Goal: Task Accomplishment & Management: Manage account settings

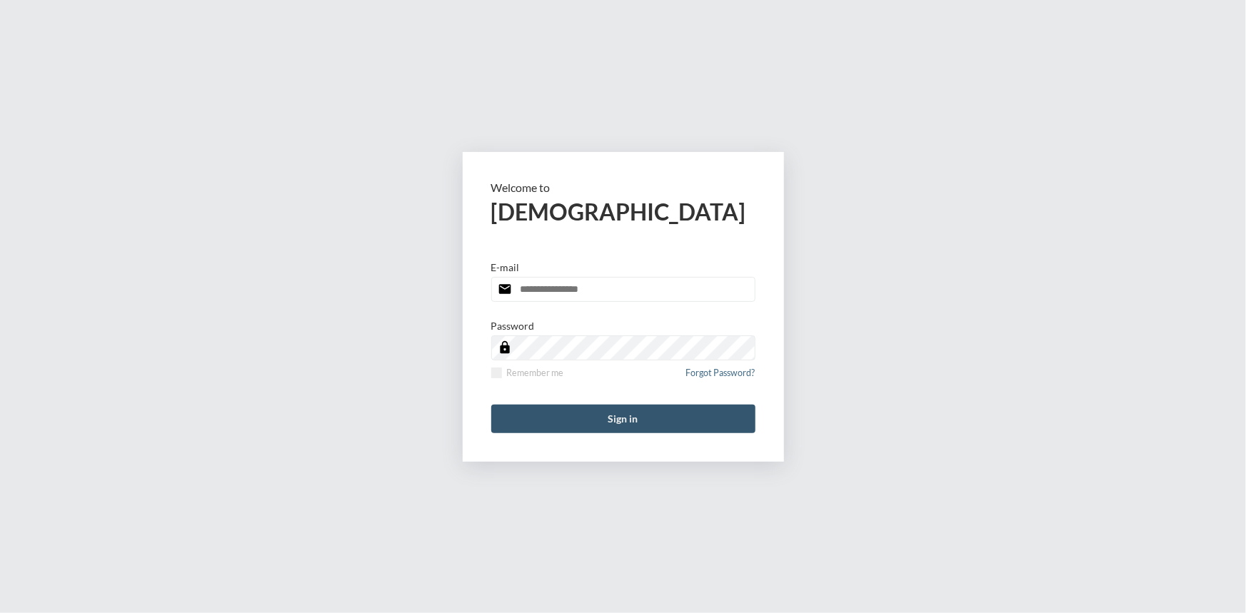
type input "**********"
click at [626, 426] on button "Sign in" at bounding box center [623, 419] width 264 height 29
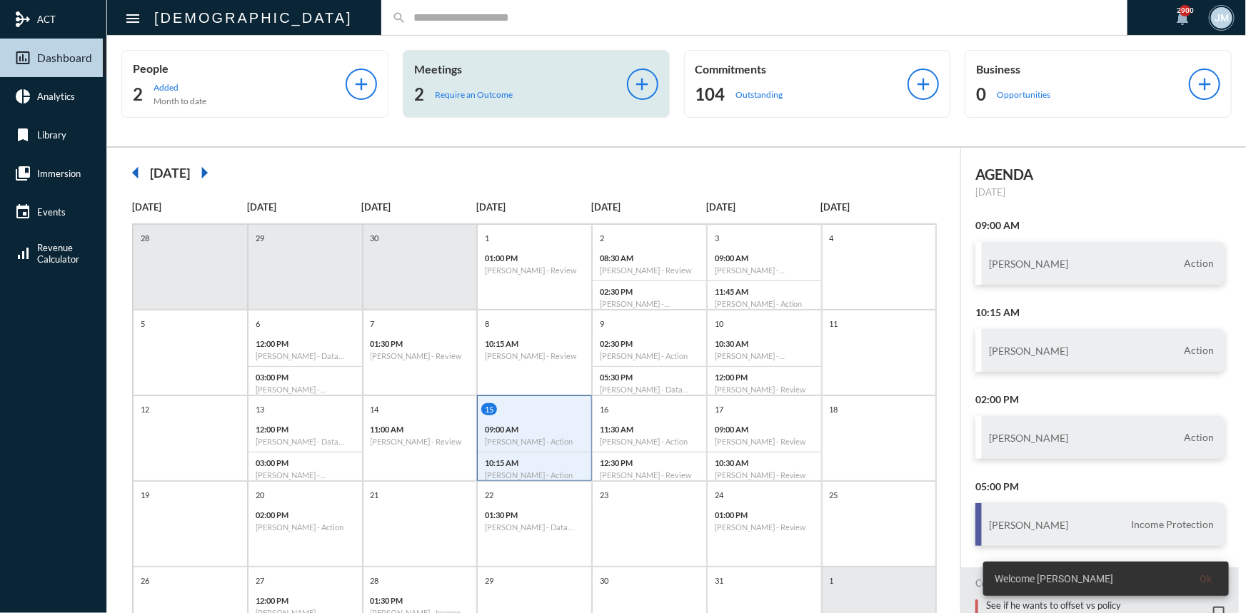
click at [443, 74] on p "Meetings" at bounding box center [520, 69] width 213 height 14
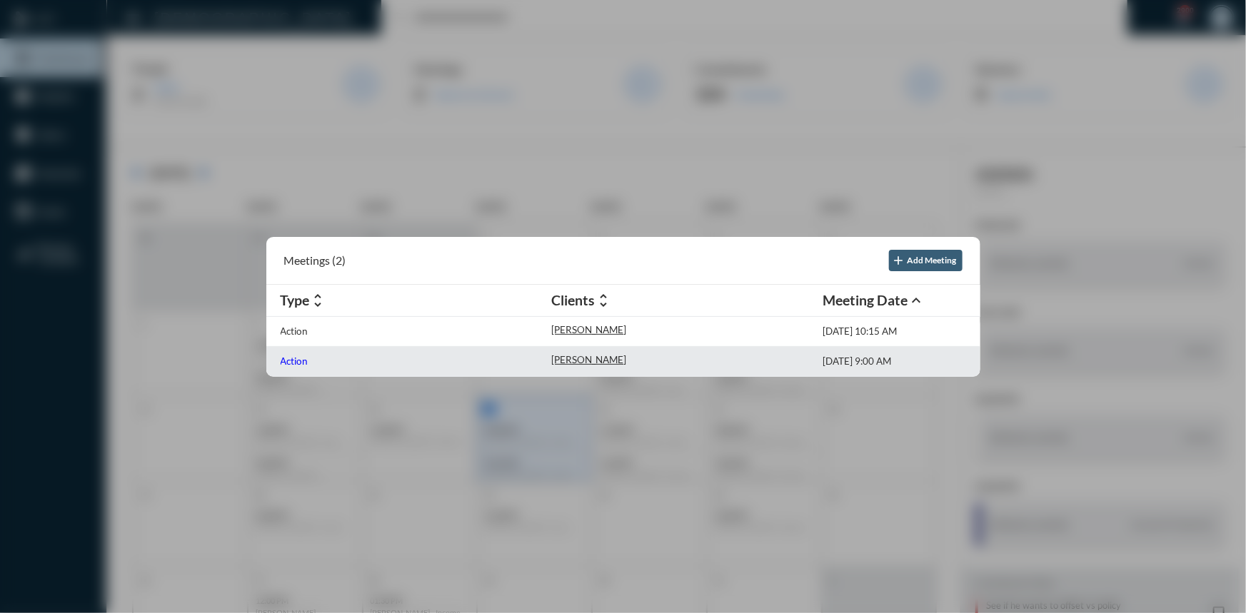
click at [300, 356] on p "Action" at bounding box center [295, 361] width 28 height 11
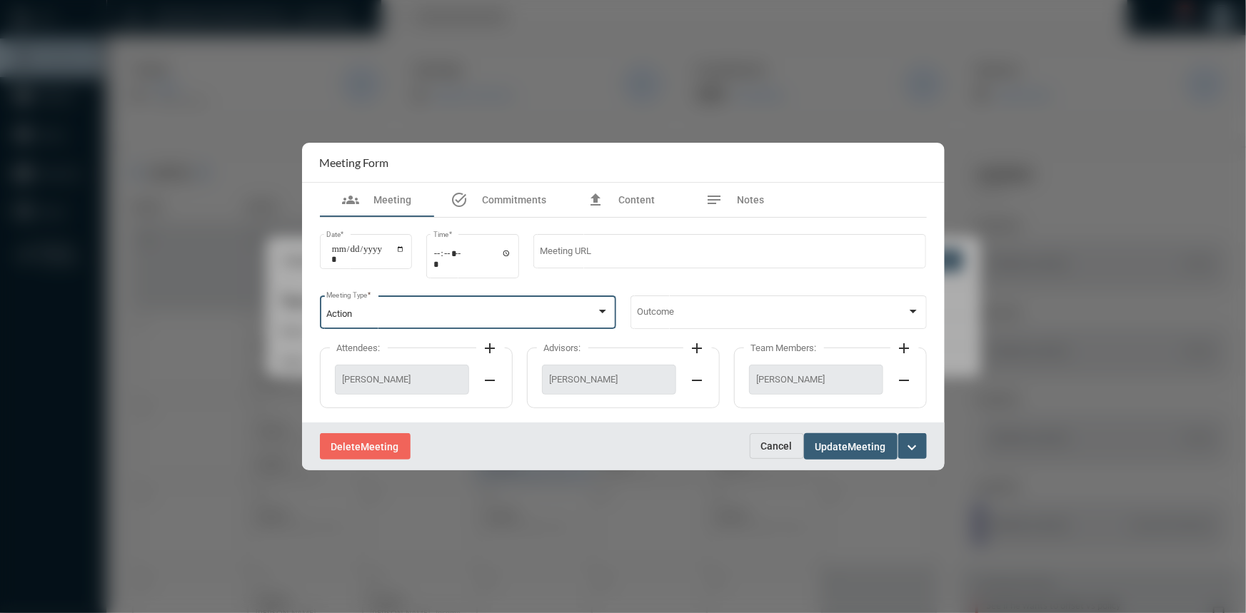
click at [603, 307] on div at bounding box center [602, 311] width 13 height 11
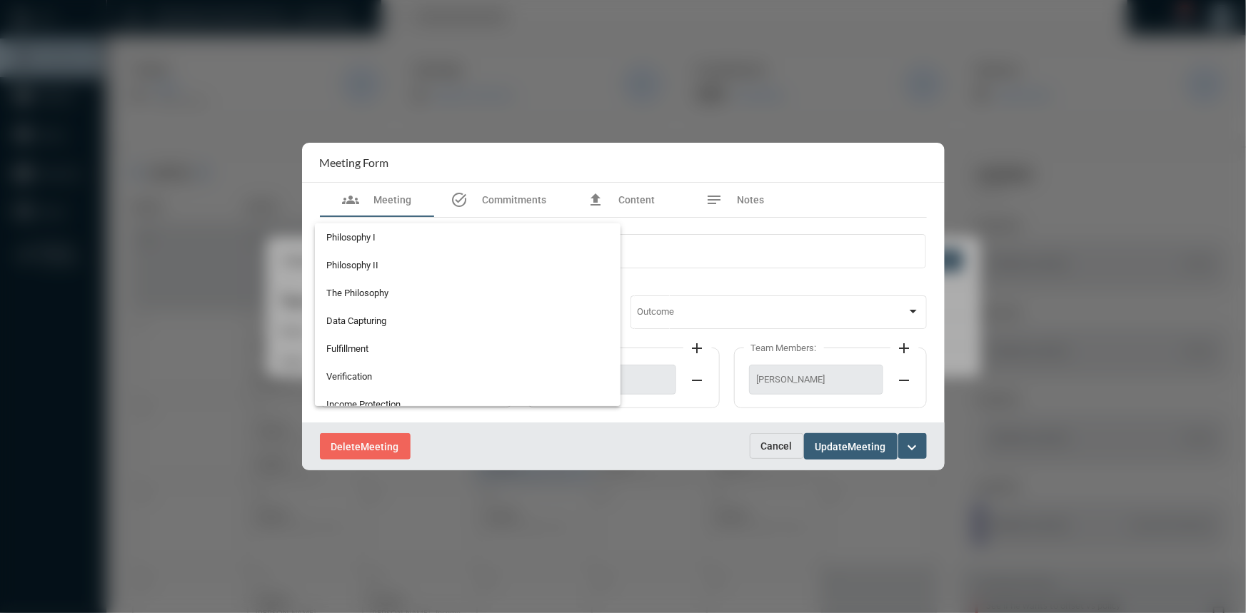
scroll to position [324, 0]
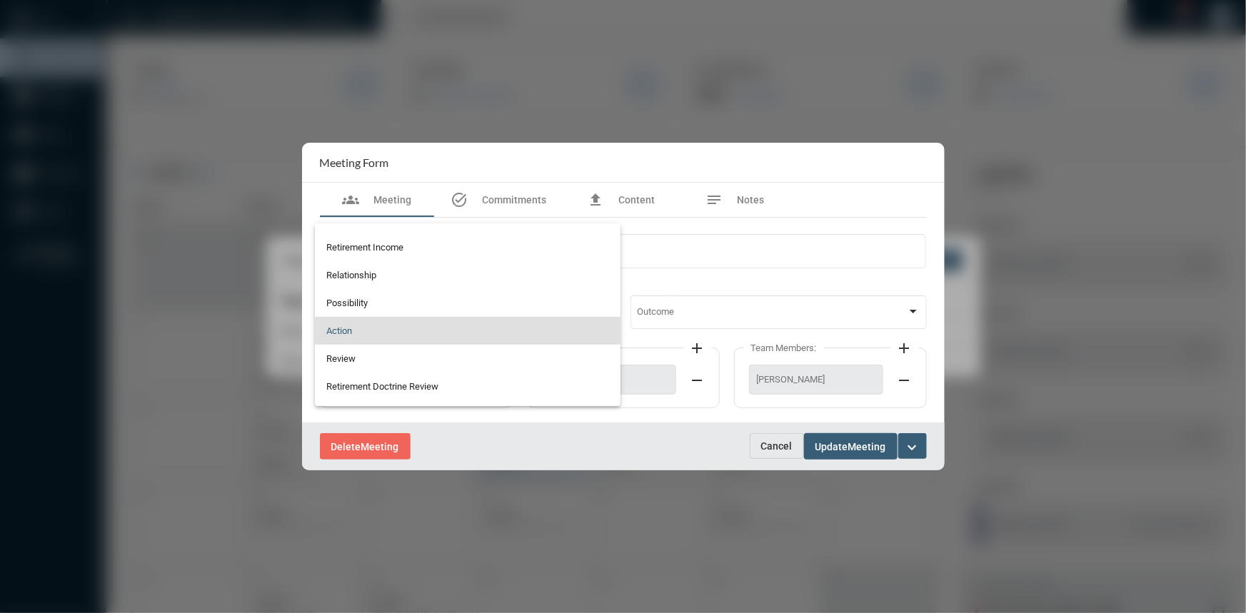
click at [342, 328] on span "Action" at bounding box center [467, 331] width 283 height 28
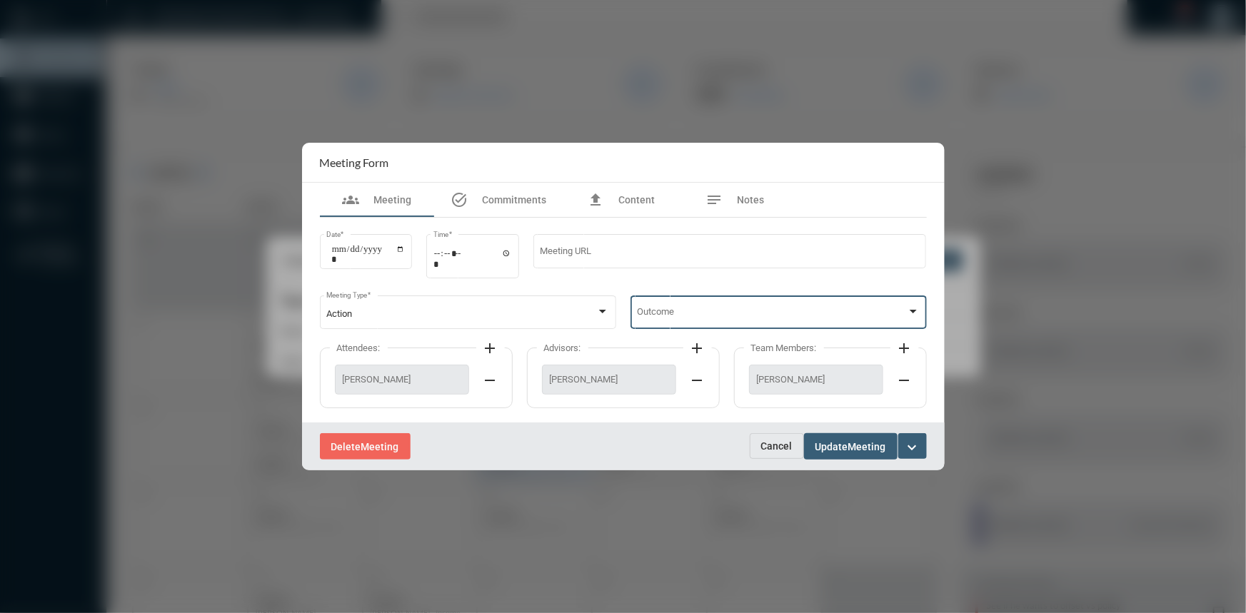
click at [911, 309] on div at bounding box center [913, 311] width 13 height 11
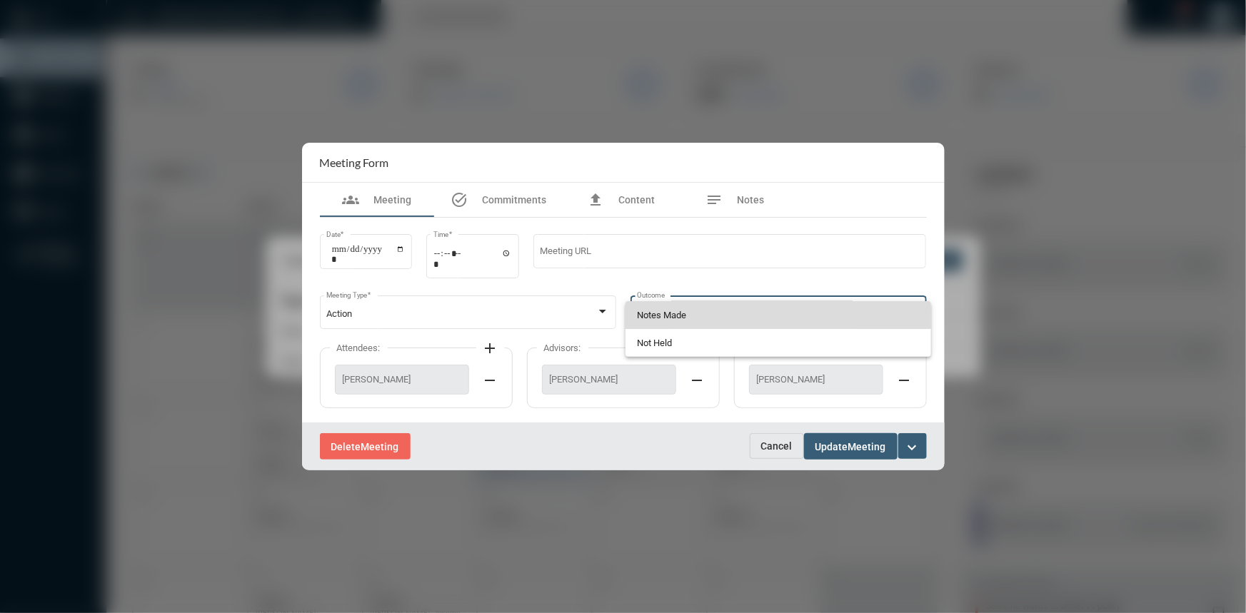
click at [711, 313] on span "Notes Made" at bounding box center [778, 315] width 283 height 28
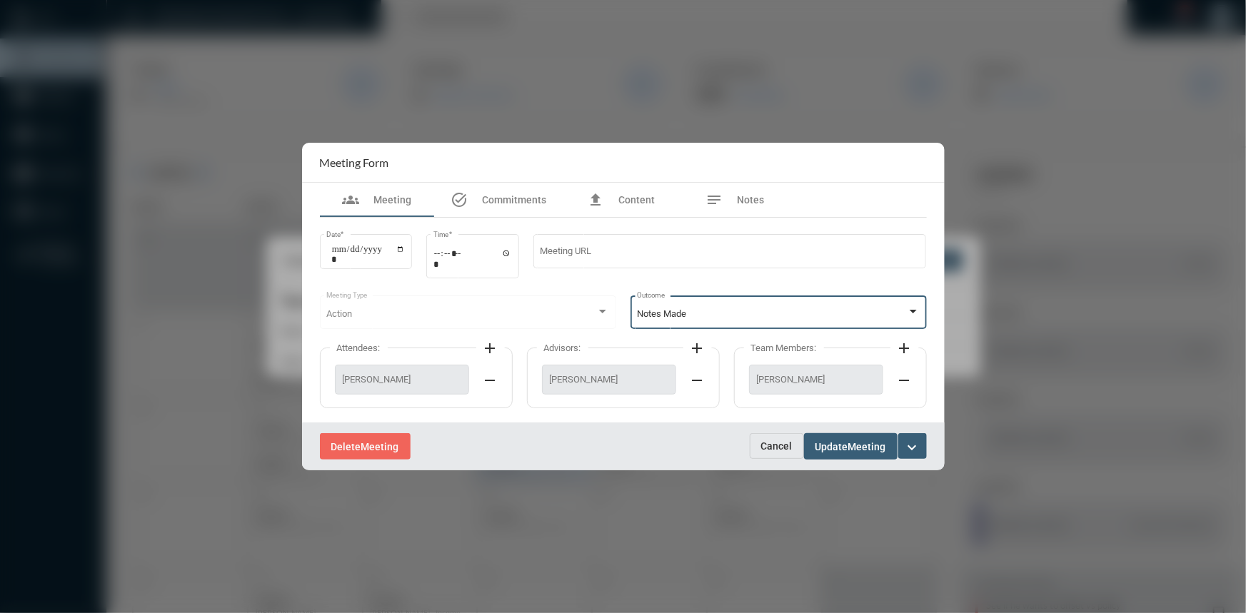
click at [817, 443] on span "Update" at bounding box center [832, 446] width 33 height 11
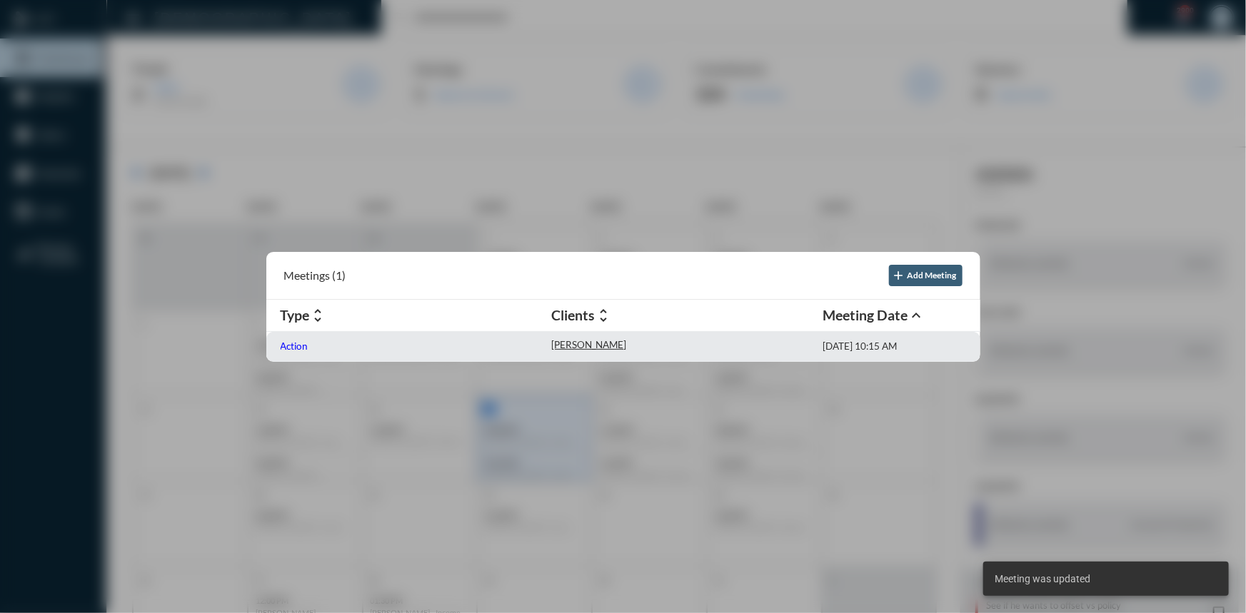
click at [286, 342] on p "Action" at bounding box center [295, 346] width 28 height 11
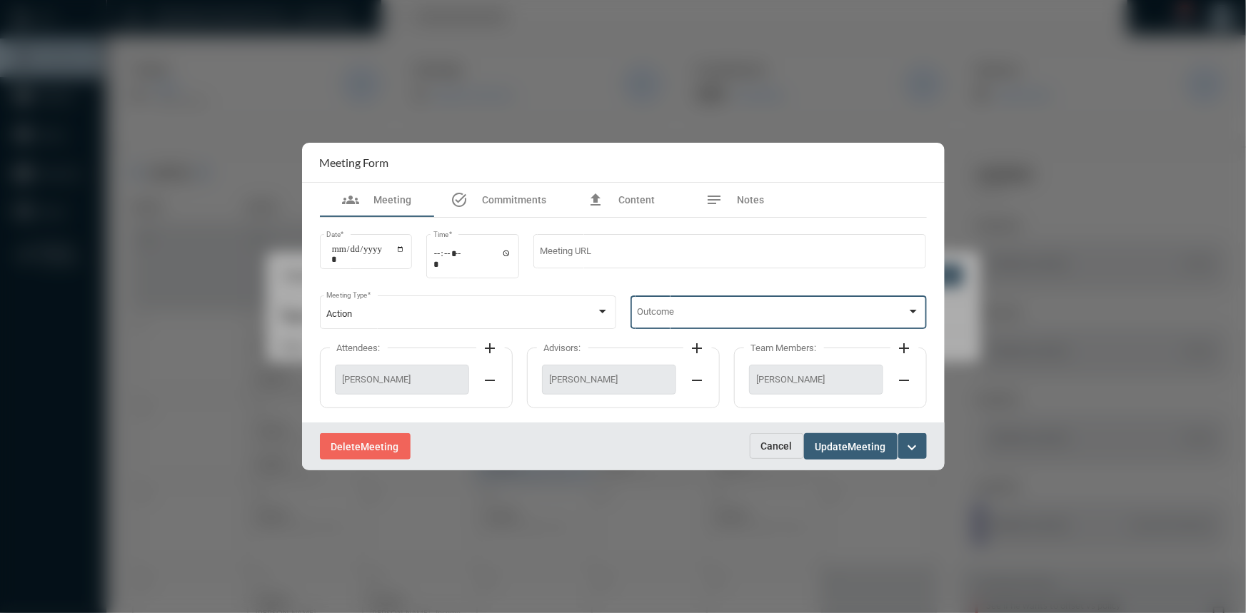
click at [910, 306] on div at bounding box center [913, 311] width 13 height 11
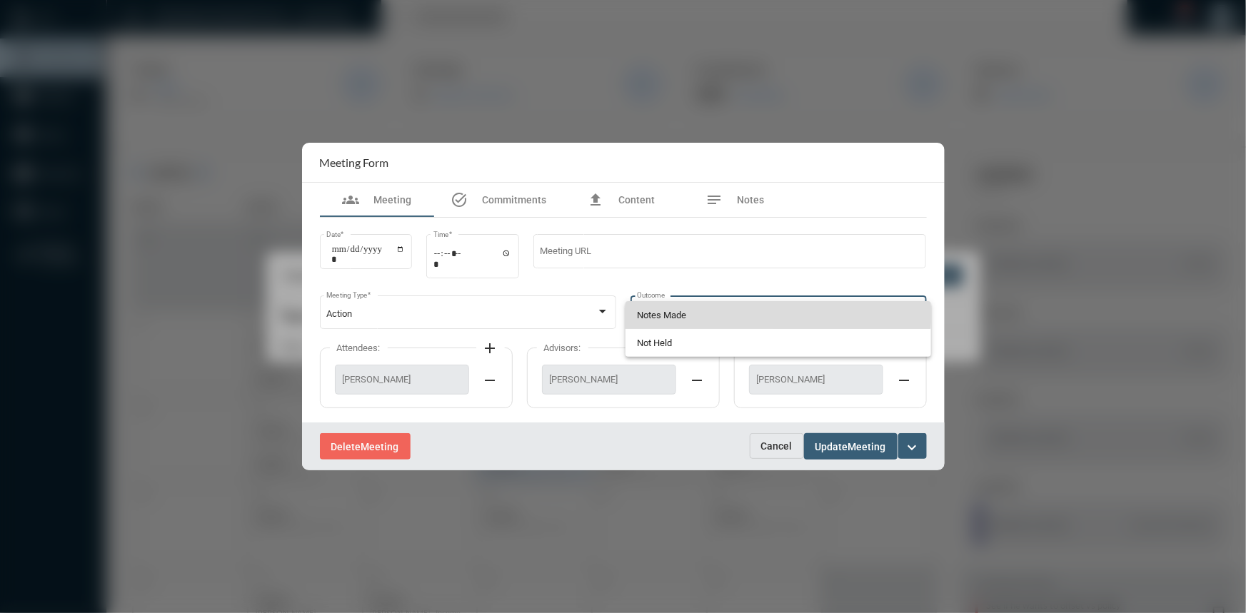
click at [671, 308] on span "Notes Made" at bounding box center [778, 315] width 283 height 28
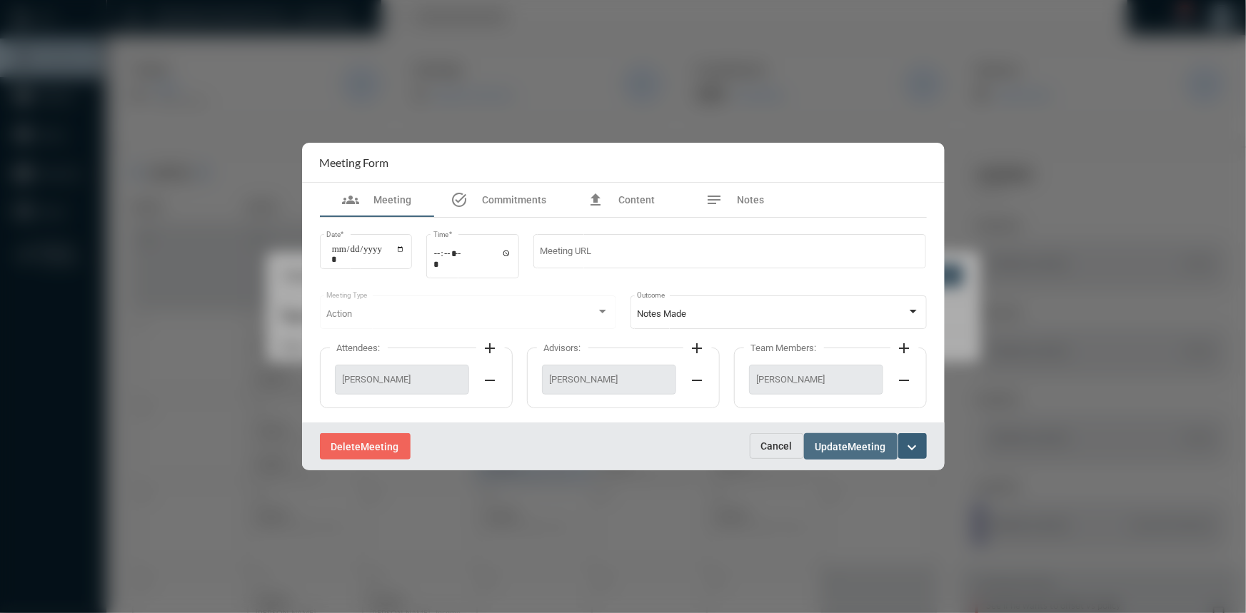
click at [858, 441] on span "Meeting" at bounding box center [867, 446] width 38 height 11
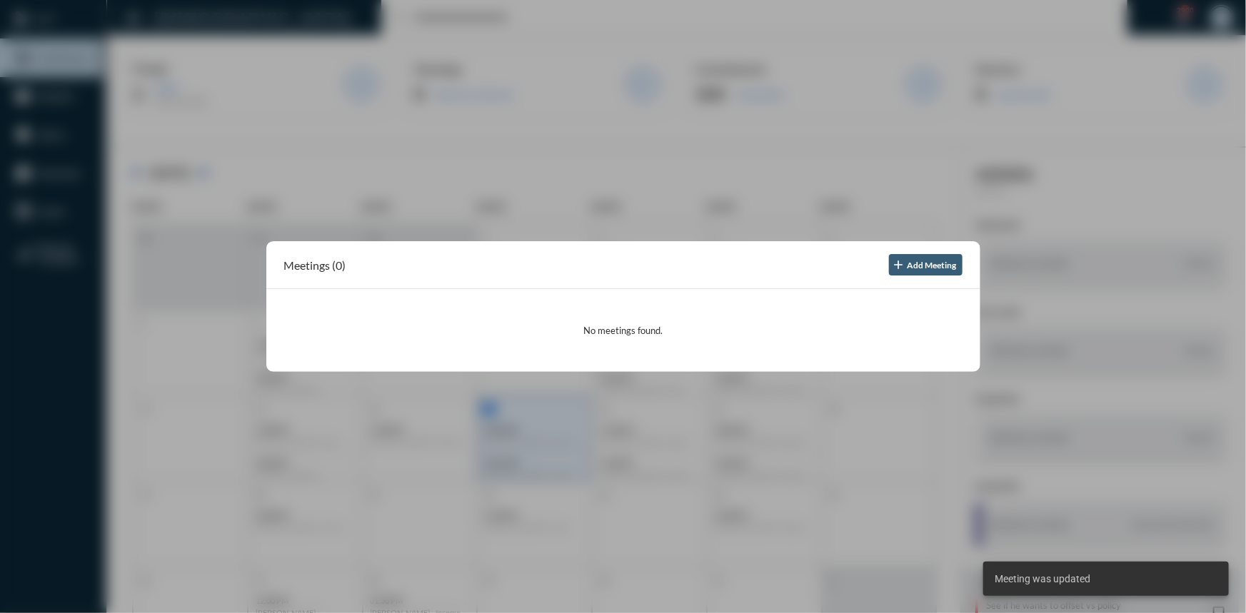
click at [663, 191] on div at bounding box center [623, 306] width 1246 height 613
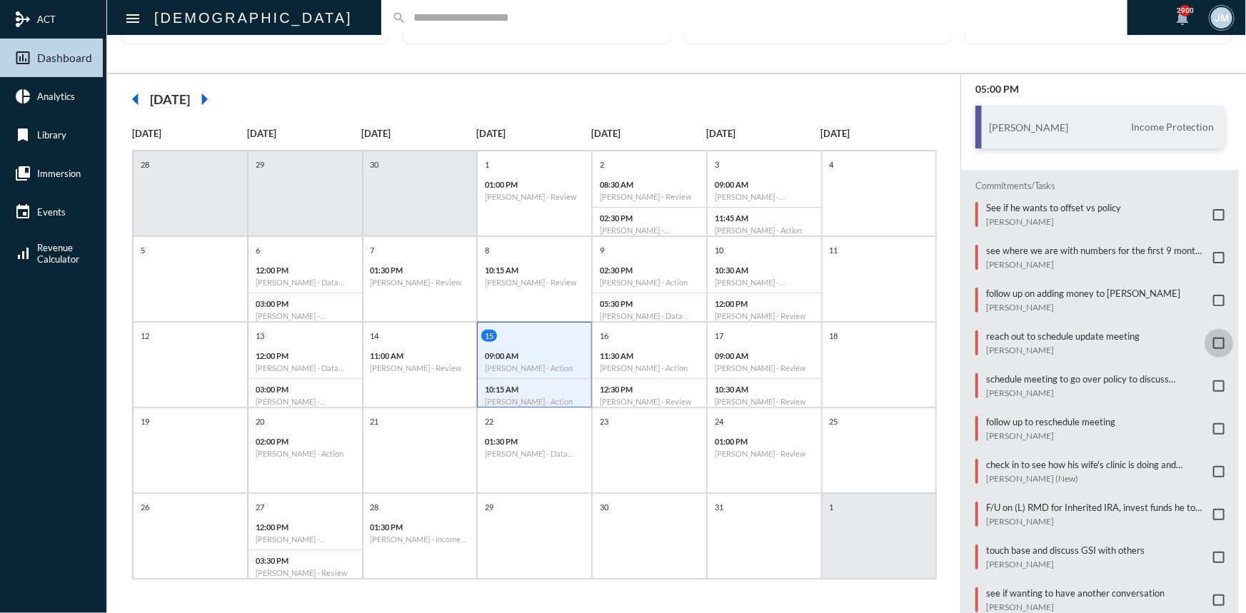
click at [1215, 341] on span at bounding box center [1218, 343] width 11 height 11
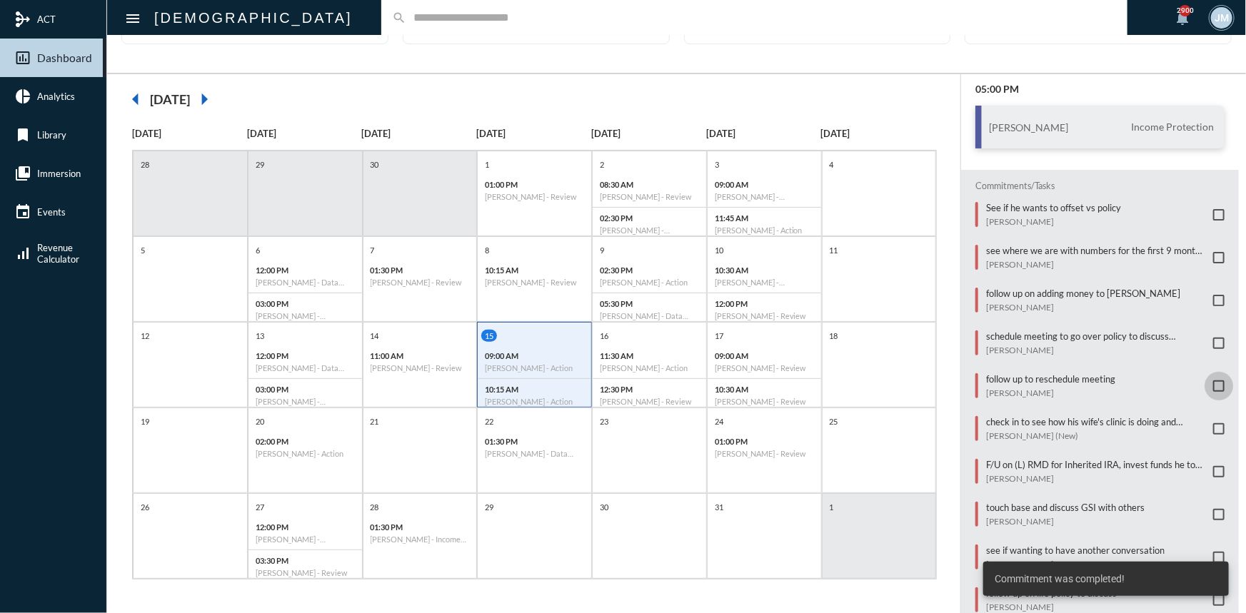
click at [1214, 381] on span at bounding box center [1218, 386] width 11 height 11
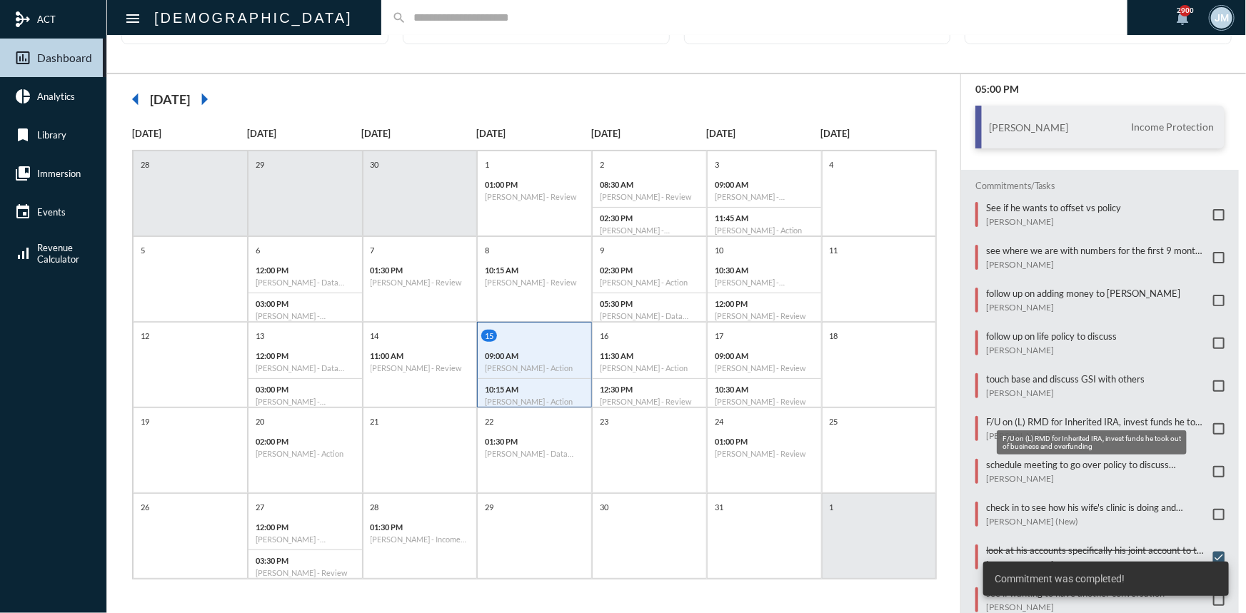
click at [1107, 418] on p "F/U on (L) RMD for Inherited IRA, invest funds he took out of business and over…" at bounding box center [1096, 421] width 220 height 11
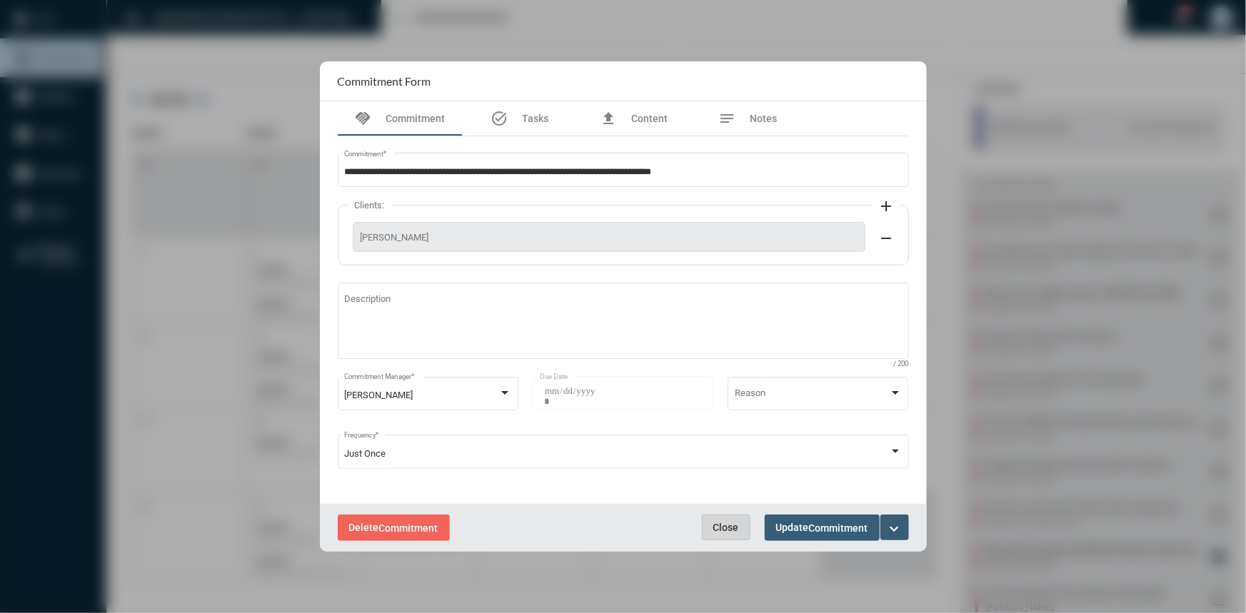
click at [726, 516] on button "Close" at bounding box center [726, 528] width 49 height 26
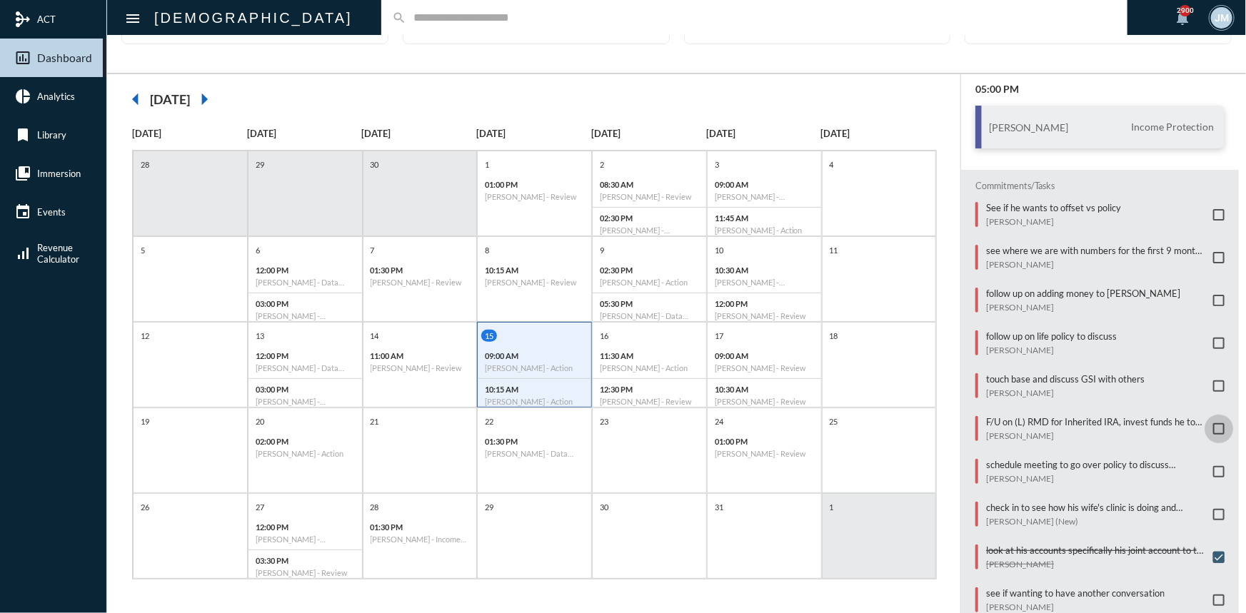
click at [1214, 423] on span at bounding box center [1218, 428] width 11 height 11
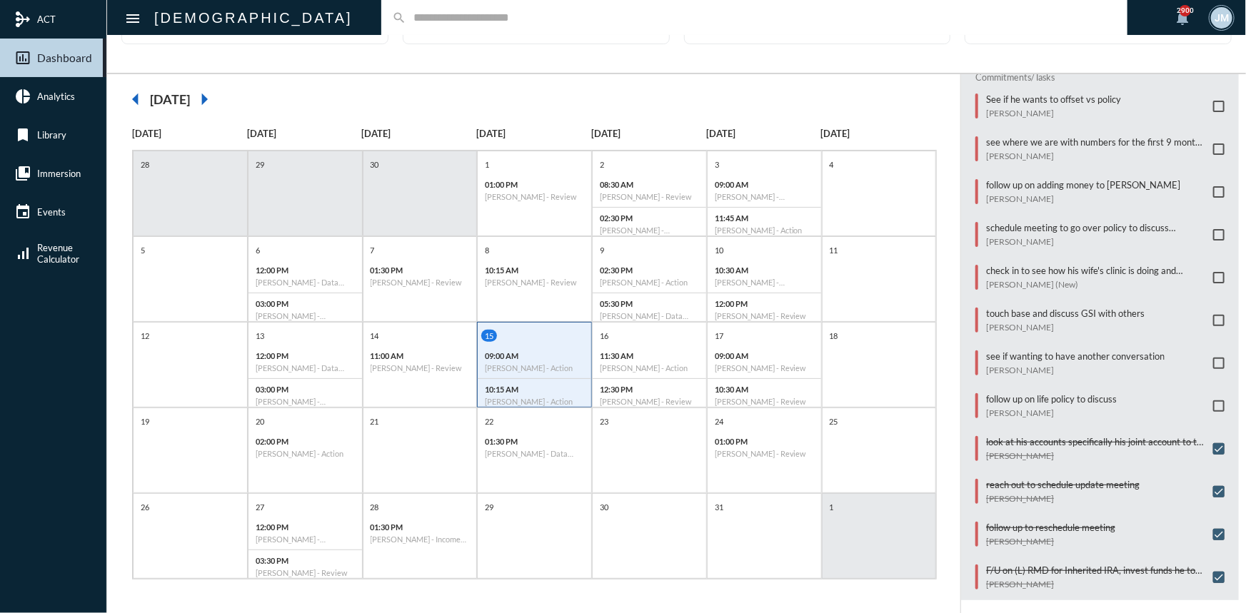
scroll to position [368, 0]
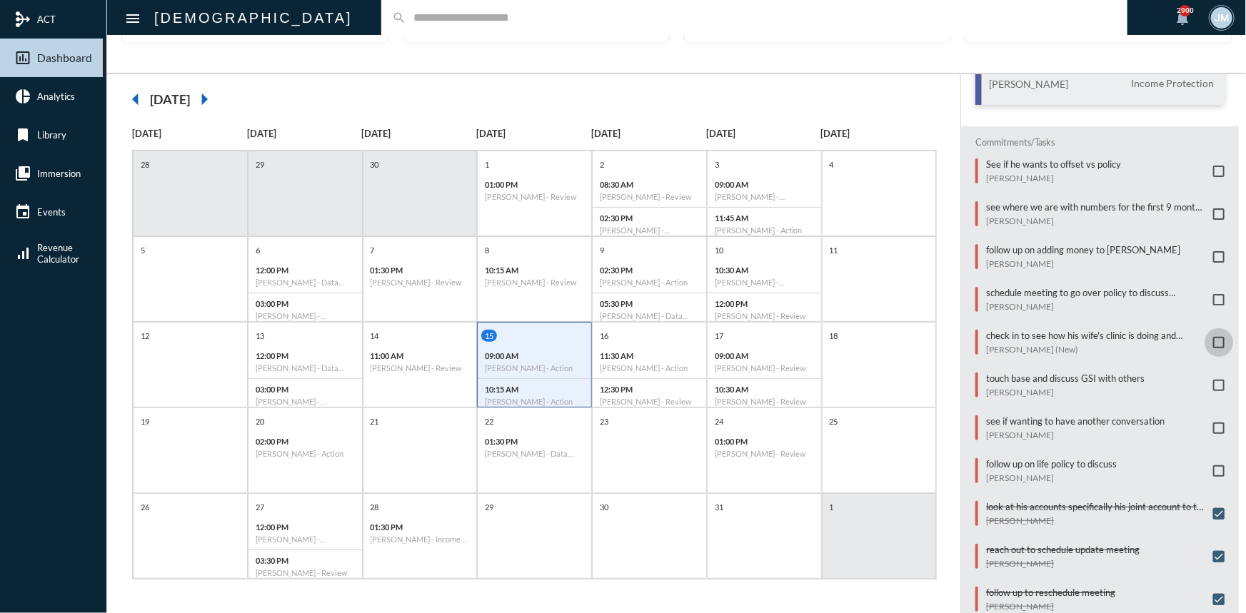
click at [1213, 337] on span at bounding box center [1218, 342] width 11 height 11
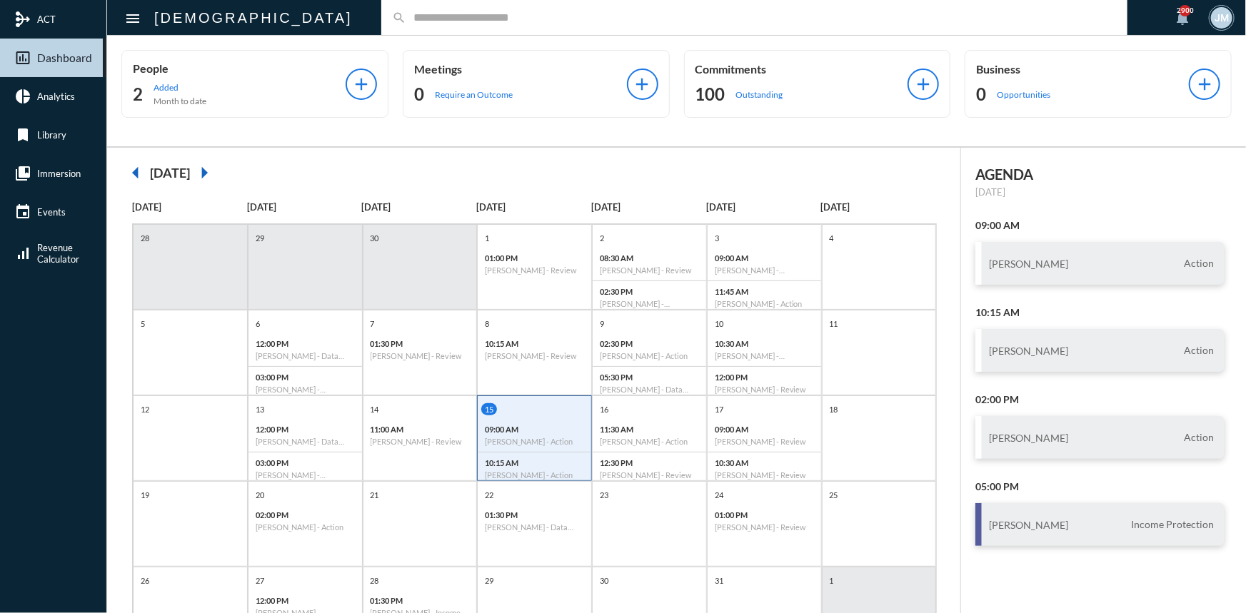
click at [406, 16] on input "text" at bounding box center [761, 17] width 711 height 12
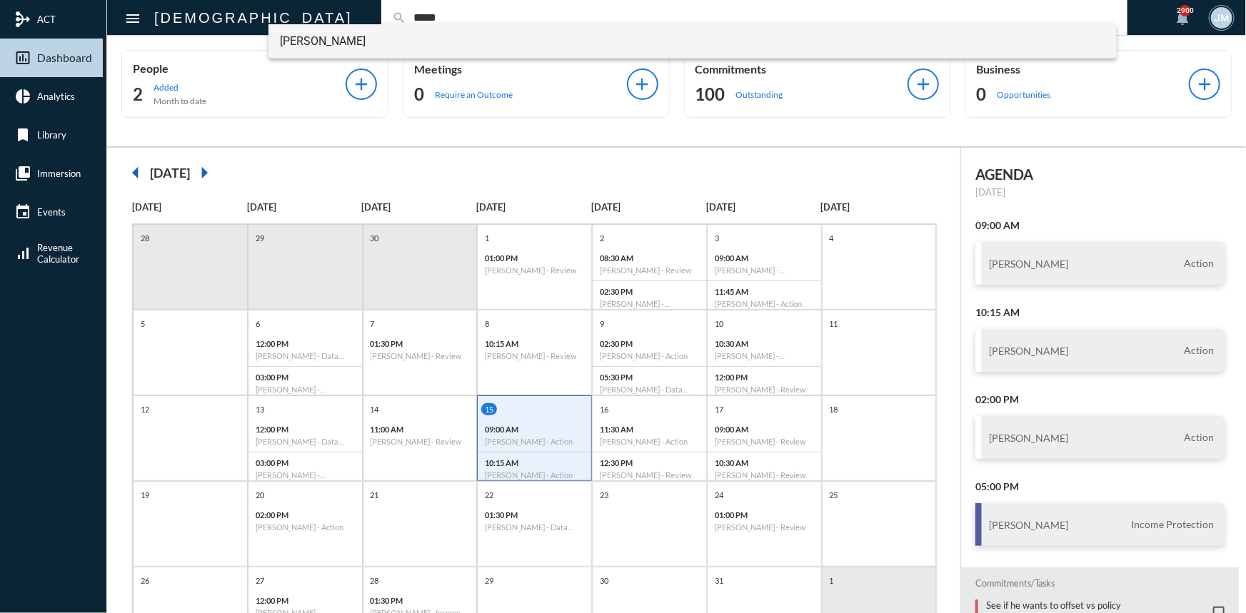
type input "*****"
click at [299, 41] on span "[PERSON_NAME]" at bounding box center [693, 41] width 826 height 34
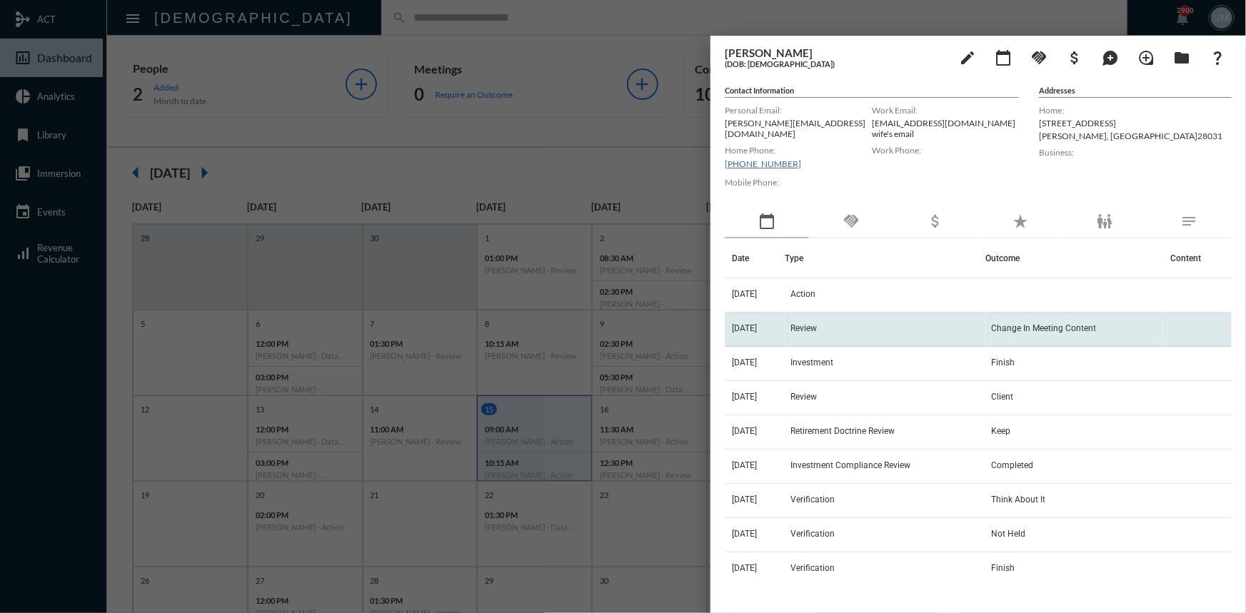
click at [799, 323] on tr "[DATE] Review Change In Meeting Content" at bounding box center [978, 330] width 507 height 34
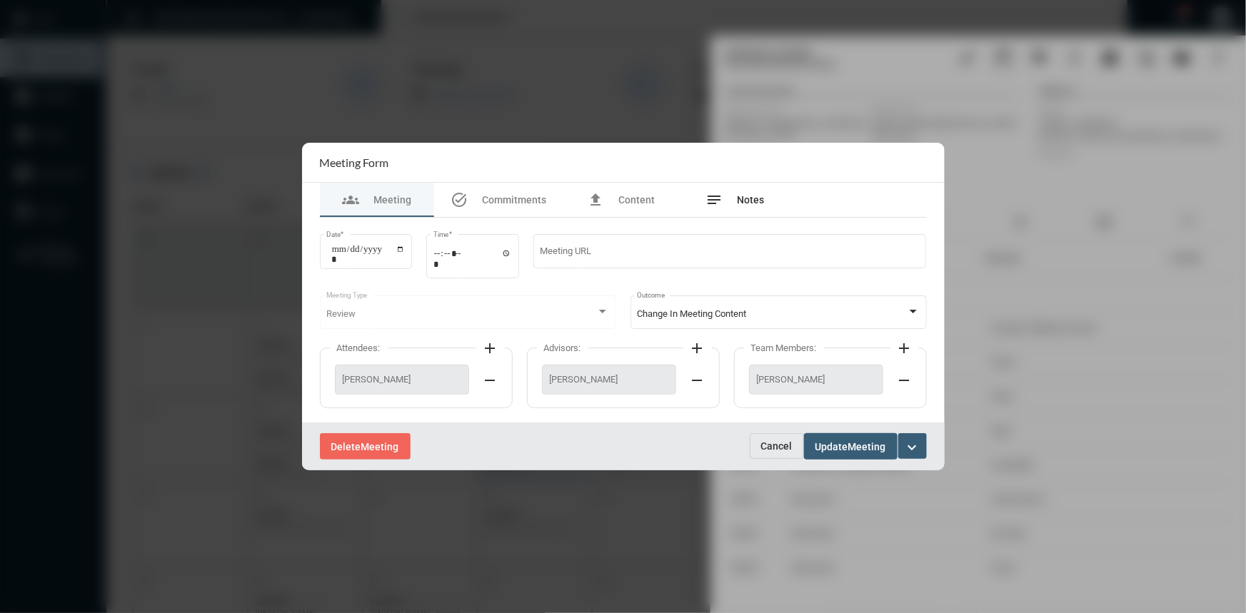
click at [749, 201] on span "Notes" at bounding box center [751, 199] width 27 height 11
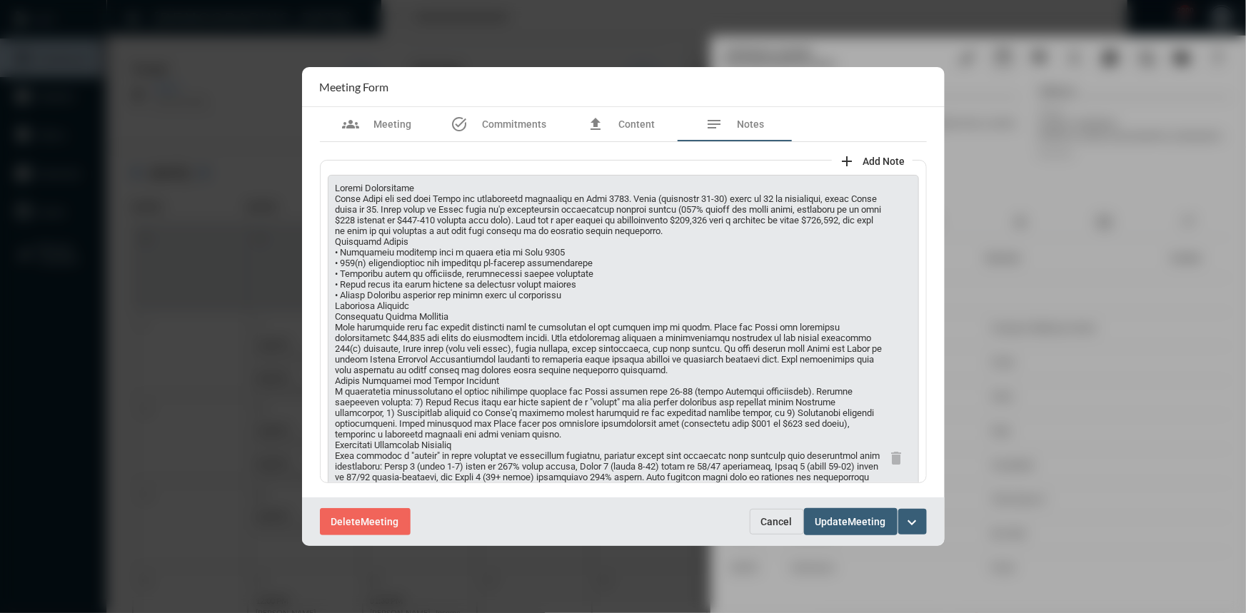
click at [775, 516] on span "Cancel" at bounding box center [776, 521] width 31 height 11
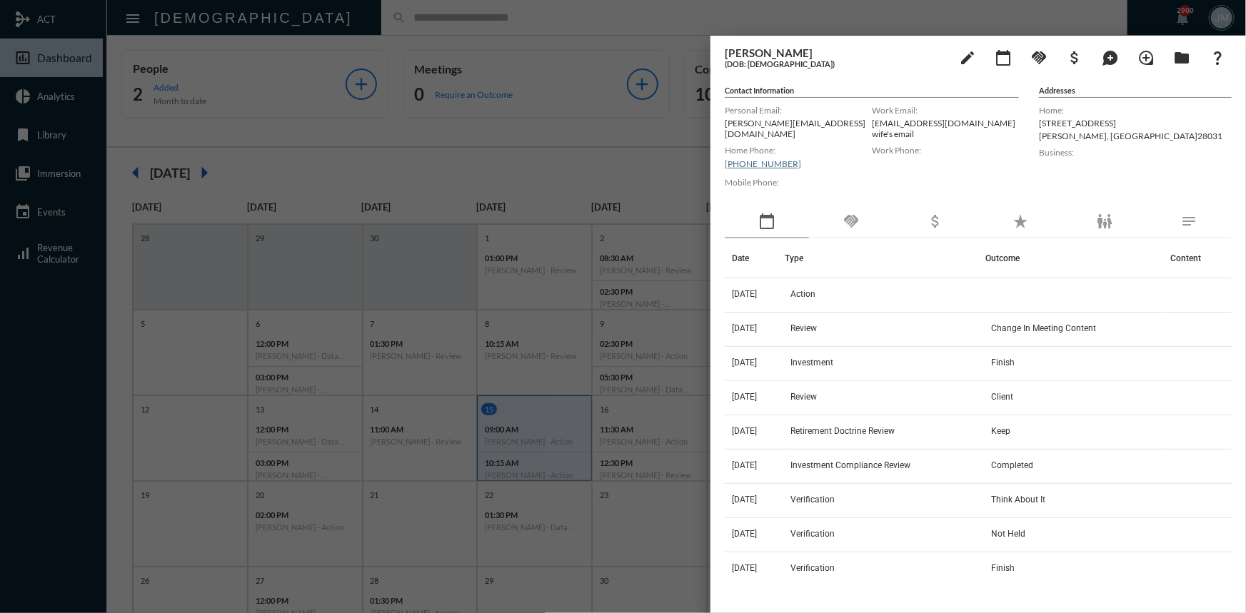
click at [574, 160] on div at bounding box center [623, 306] width 1246 height 613
